Goal: Obtain resource: Obtain resource

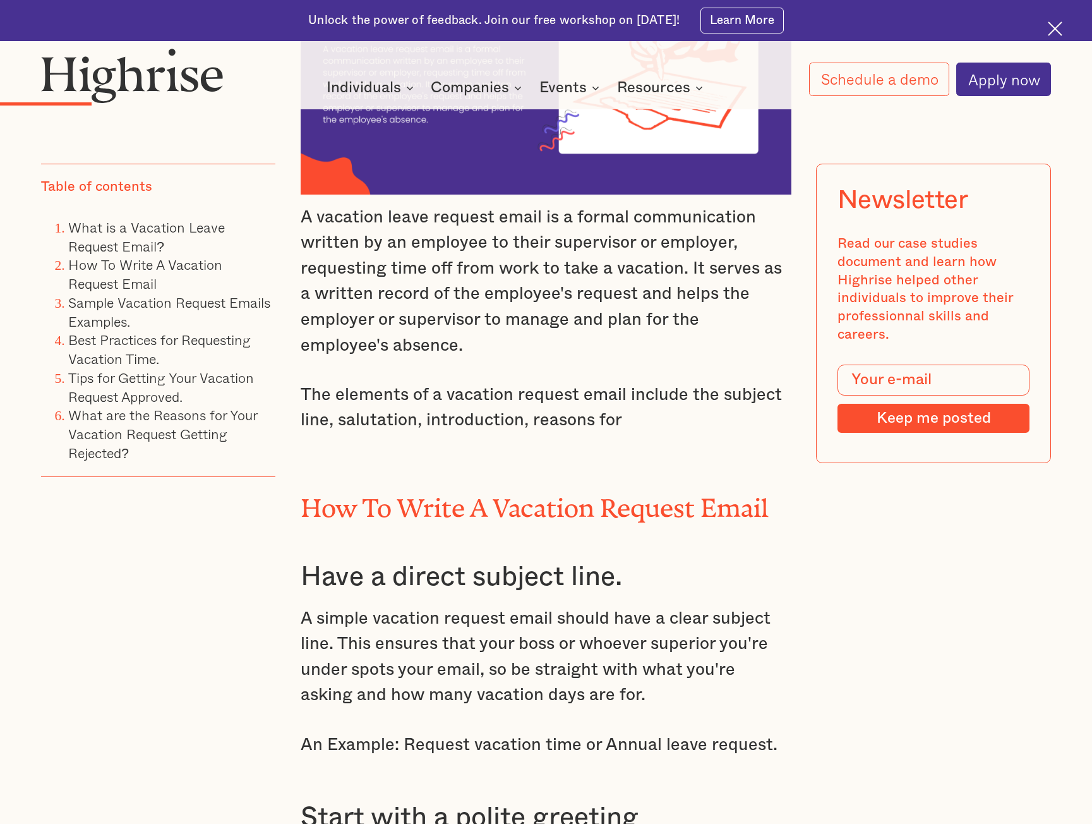
scroll to position [1895, 0]
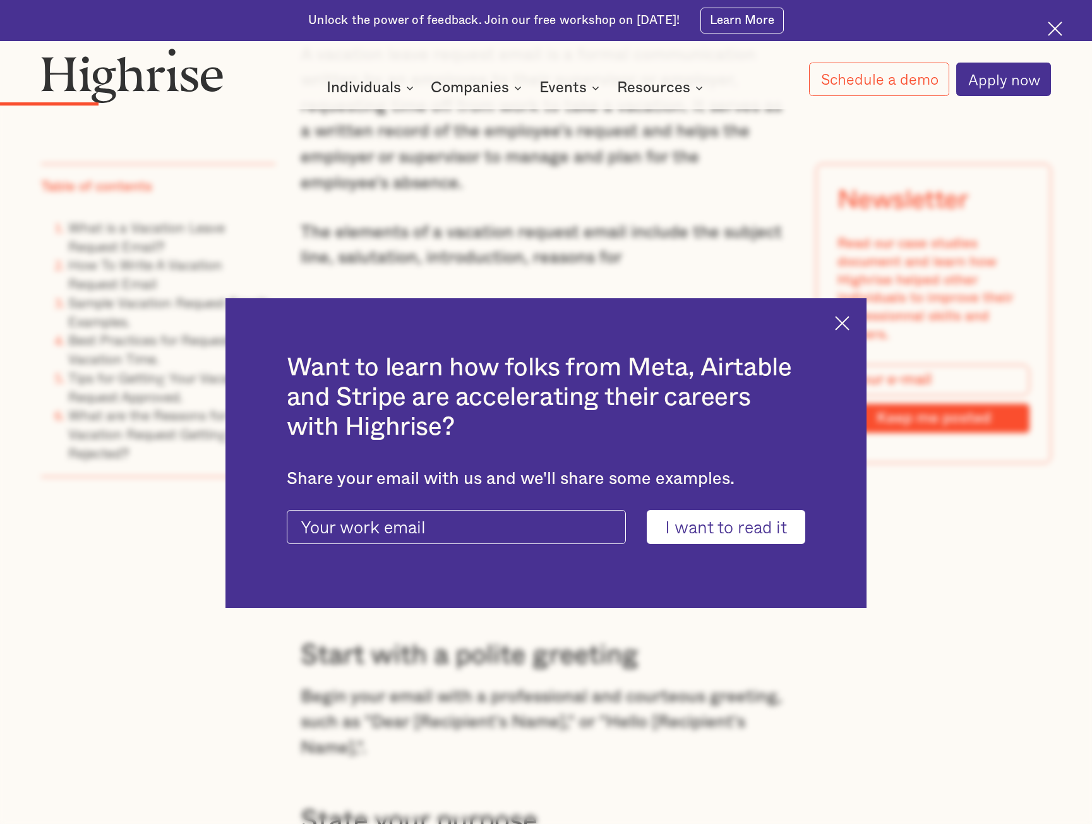
click at [850, 320] on img at bounding box center [842, 323] width 15 height 15
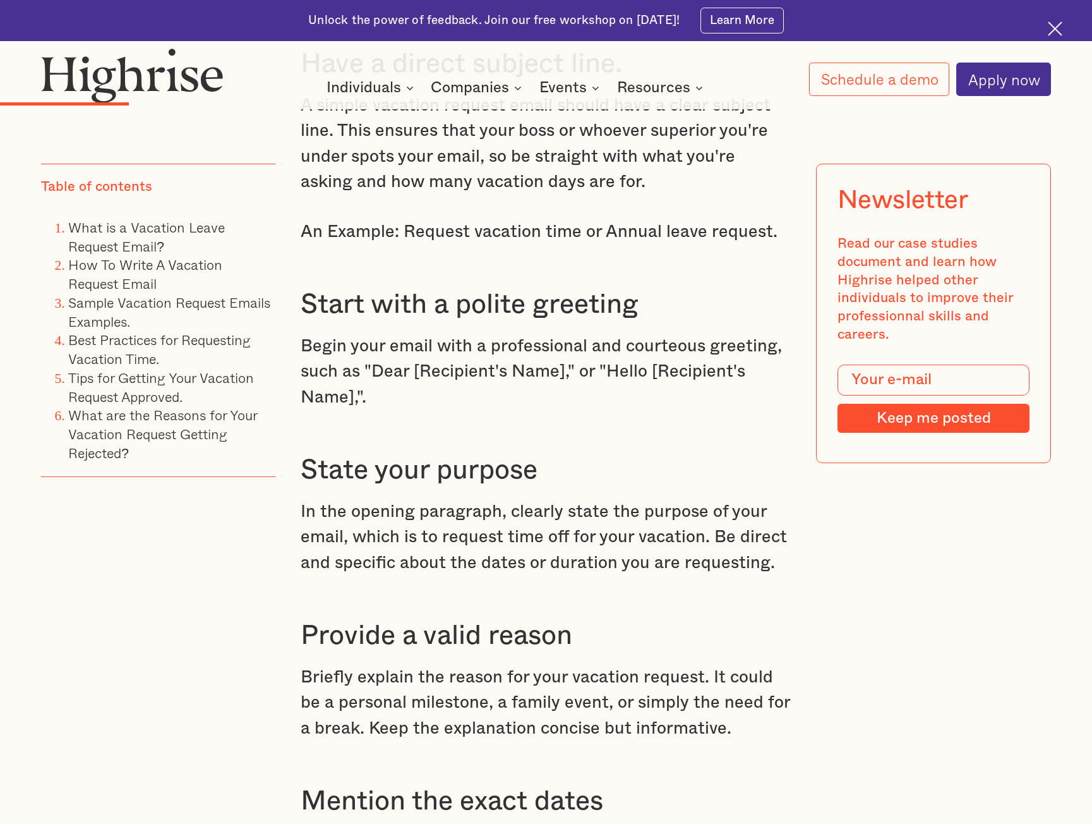
scroll to position [2274, 0]
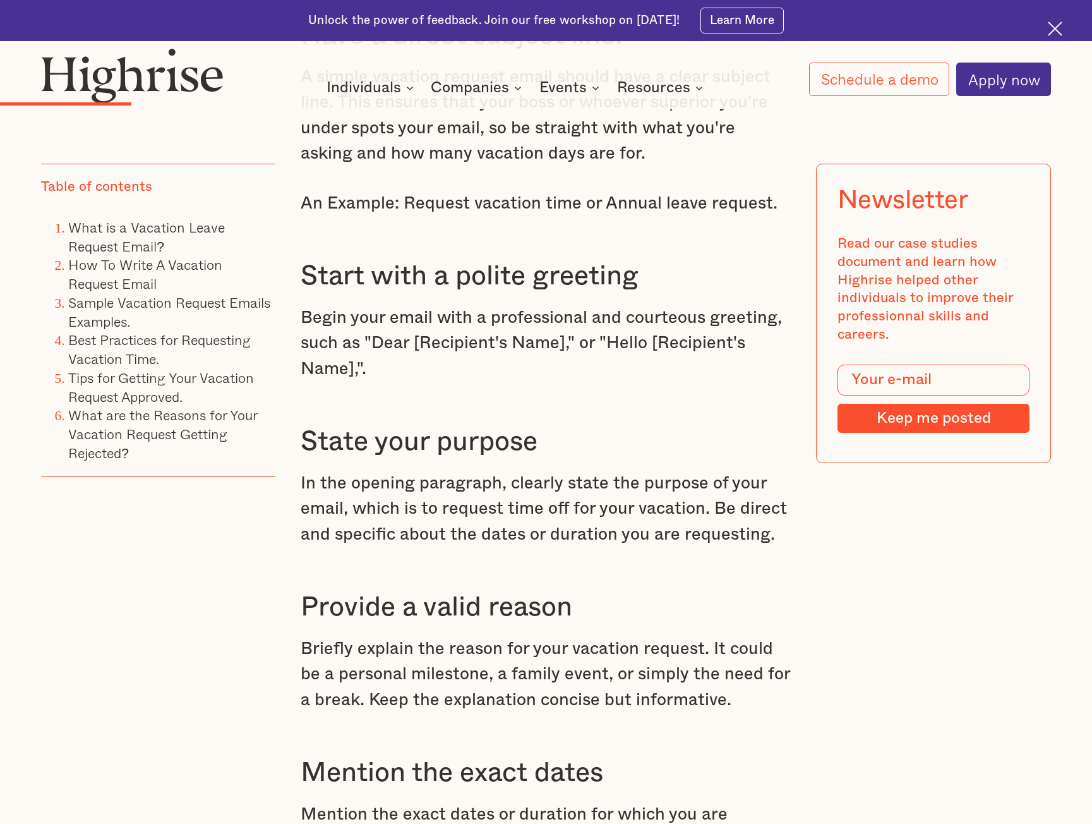
click at [606, 358] on p "Begin your email with a professional and courteous greeting, such as "Dear [Rec…" at bounding box center [546, 343] width 491 height 77
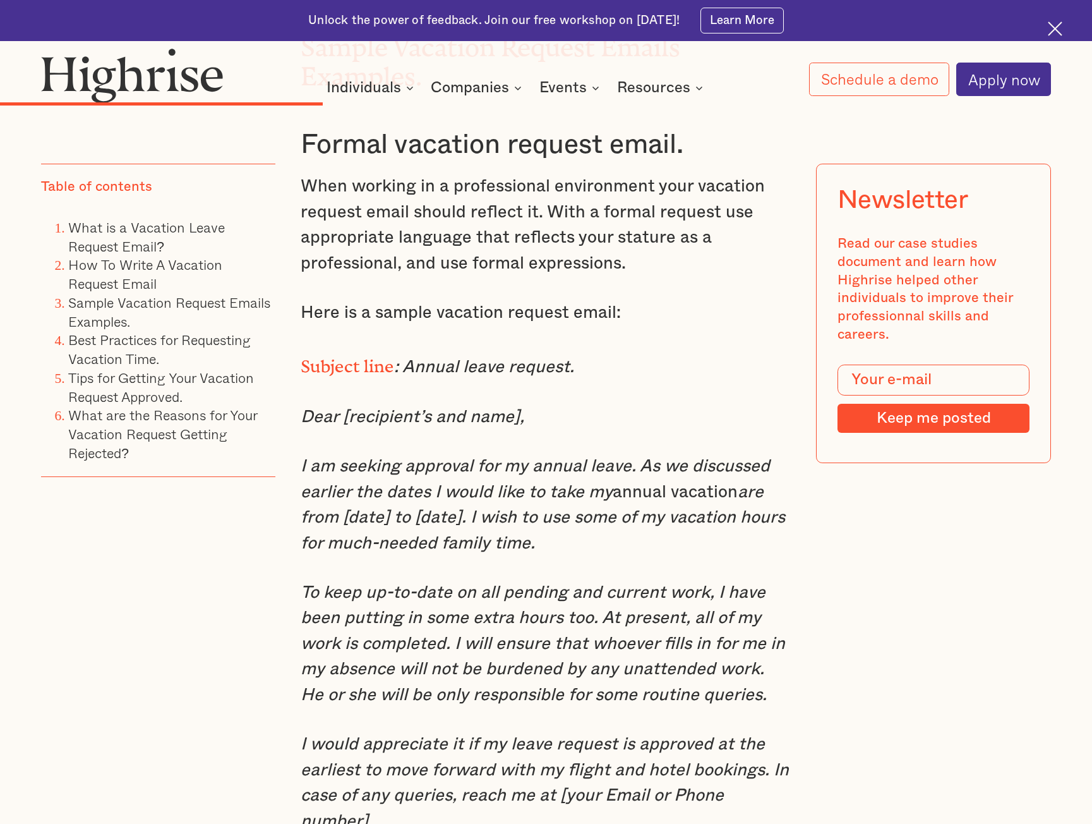
scroll to position [4485, 0]
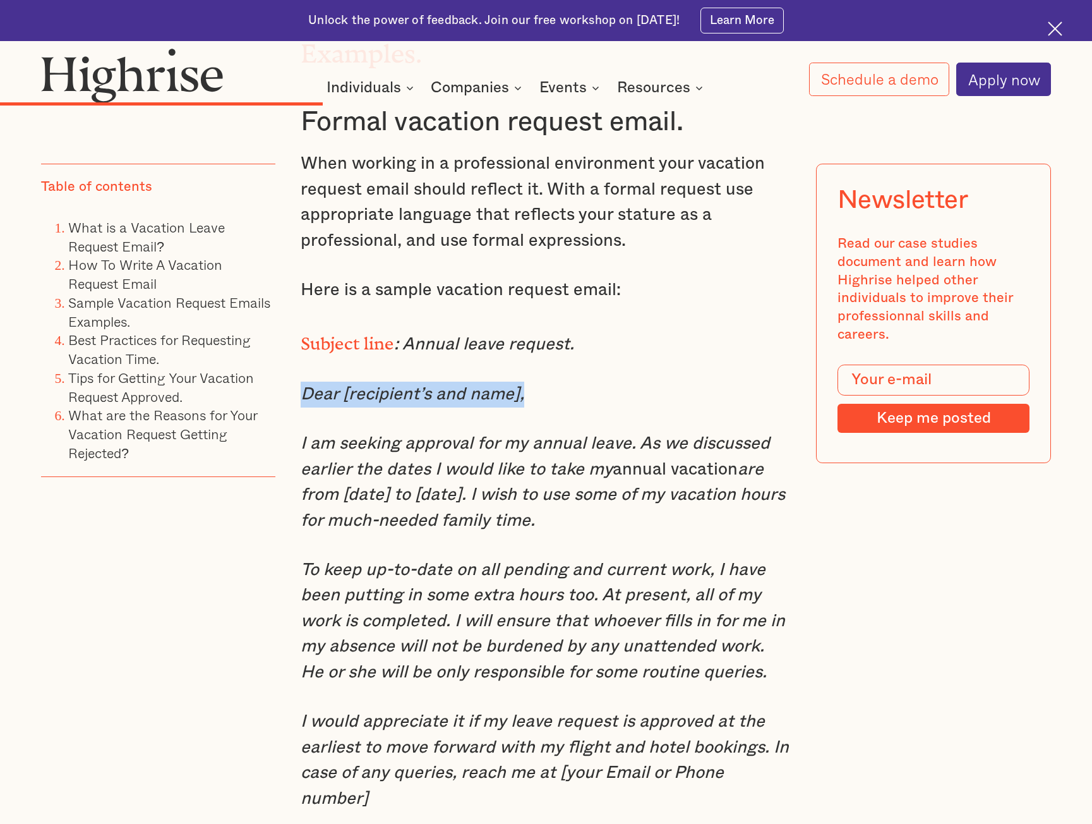
drag, startPoint x: 299, startPoint y: 425, endPoint x: 533, endPoint y: 430, distance: 233.2
click at [533, 407] on p "Dear [recipient’s and name]," at bounding box center [546, 395] width 491 height 26
copy em "Dear [recipient’s and name],"
click at [334, 478] on em "I am seeking approval for my annual leave. As we discussed earlier the dates I …" at bounding box center [535, 456] width 469 height 43
drag, startPoint x: 296, startPoint y: 475, endPoint x: 545, endPoint y: 543, distance: 258.7
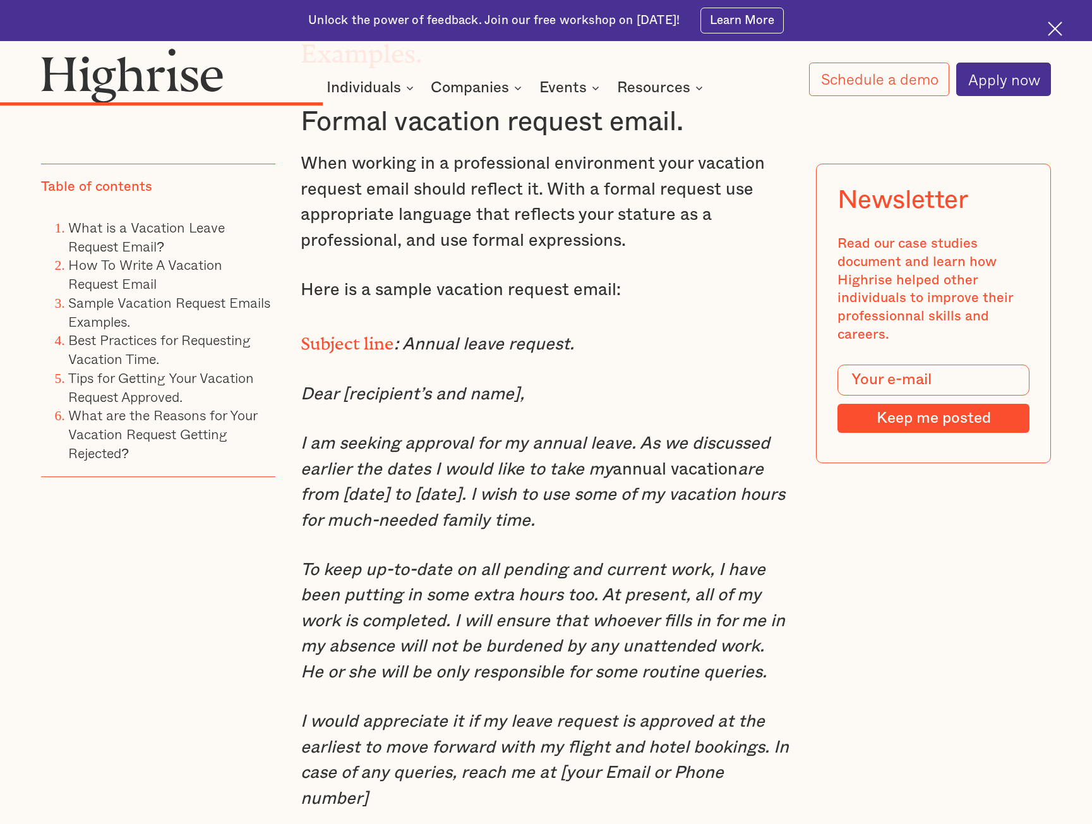
copy p "I am seeking approval for my annual leave. As we discussed earlier the dates I …"
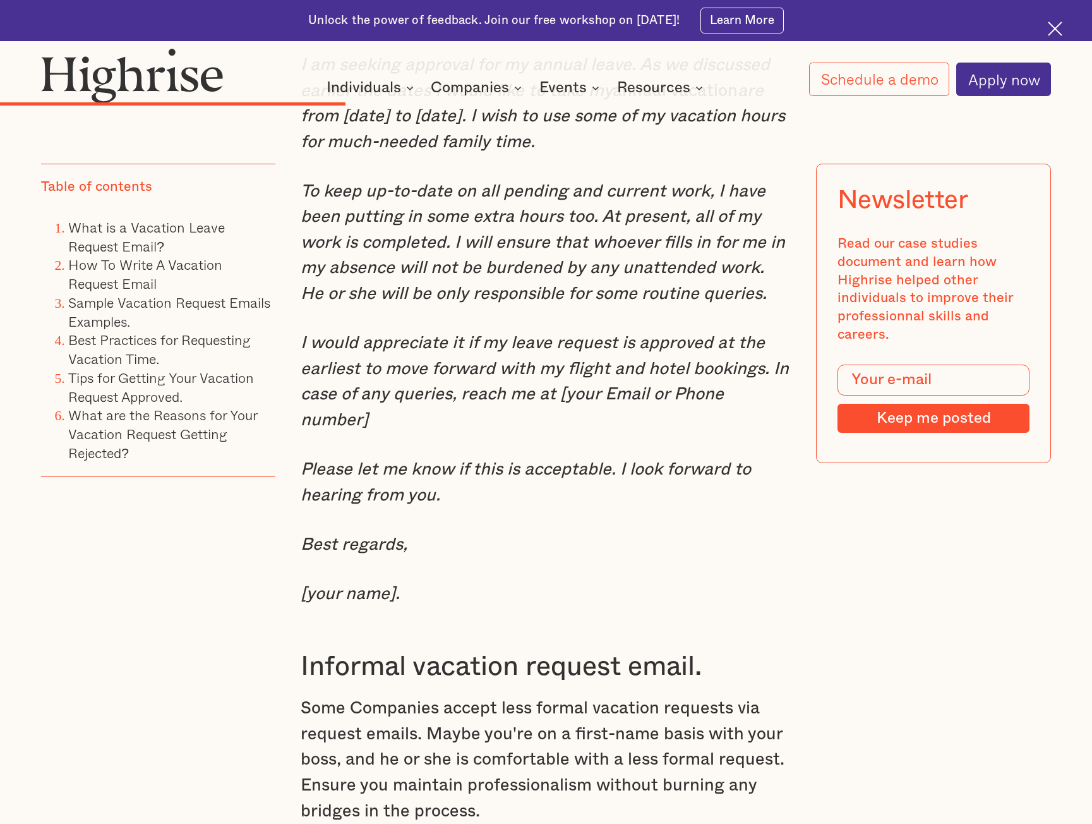
scroll to position [4864, 0]
